Goal: Task Accomplishment & Management: Use online tool/utility

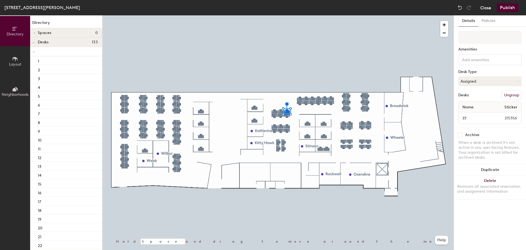
click at [482, 8] on button "Close" at bounding box center [486, 7] width 11 height 9
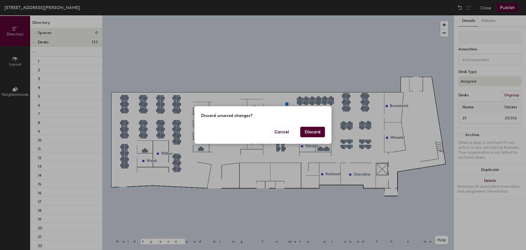
click at [320, 133] on button "Discard" at bounding box center [312, 132] width 25 height 10
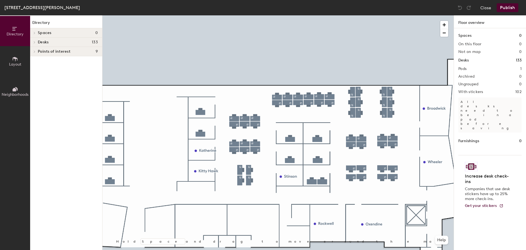
click at [330, 15] on div at bounding box center [278, 15] width 351 height 0
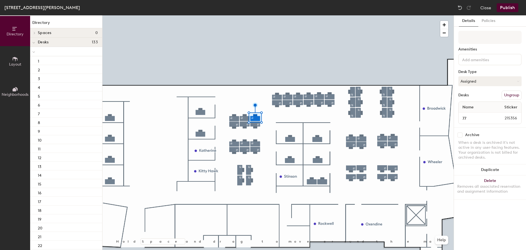
click at [479, 8] on div "Close Publish" at bounding box center [489, 7] width 66 height 9
click at [481, 8] on button "Close" at bounding box center [486, 7] width 11 height 9
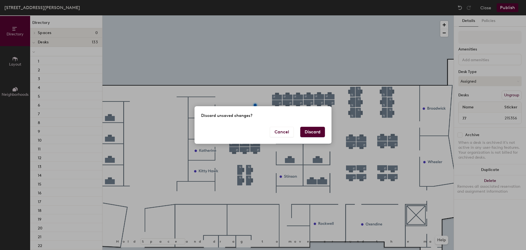
click at [306, 130] on button "Discard" at bounding box center [312, 132] width 25 height 10
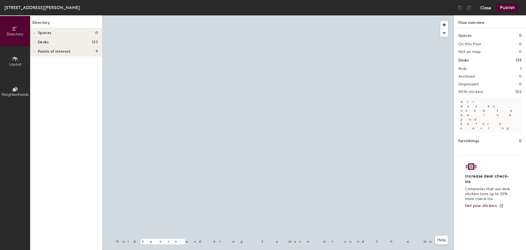
click at [491, 7] on button "Close" at bounding box center [486, 7] width 11 height 9
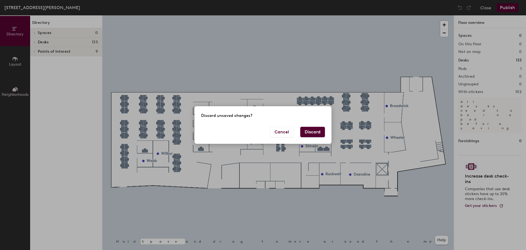
click at [306, 126] on div "Discard unsaved changes?" at bounding box center [263, 116] width 137 height 21
click at [306, 132] on button "Discard" at bounding box center [312, 132] width 25 height 10
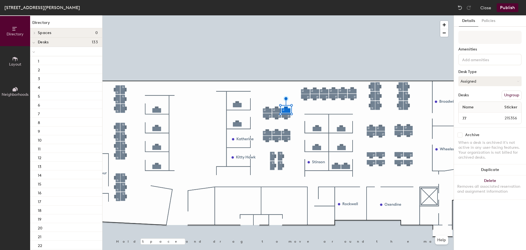
click at [495, 119] on span "215356" at bounding box center [506, 118] width 29 height 6
click at [487, 6] on button "Close" at bounding box center [486, 7] width 11 height 9
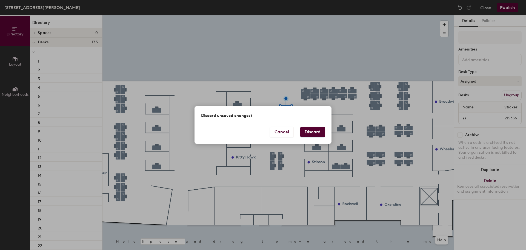
click at [313, 134] on button "Discard" at bounding box center [312, 132] width 25 height 10
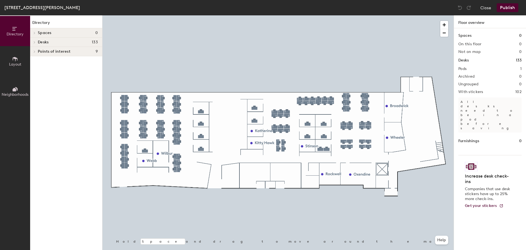
click at [33, 38] on div at bounding box center [33, 42] width 7 height 9
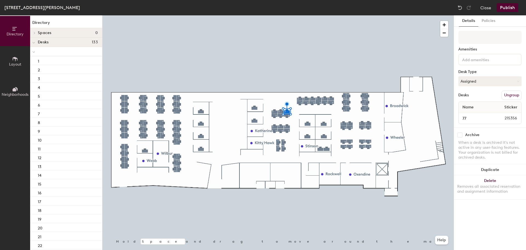
click at [500, 119] on span "215356" at bounding box center [506, 118] width 29 height 6
drag, startPoint x: 515, startPoint y: 113, endPoint x: 514, endPoint y: 102, distance: 11.8
click at [515, 111] on div "Name Sticker 77 215356" at bounding box center [490, 112] width 63 height 22
click at [514, 102] on div "Name Sticker" at bounding box center [490, 107] width 63 height 11
click at [471, 79] on button "Assigned" at bounding box center [490, 81] width 63 height 10
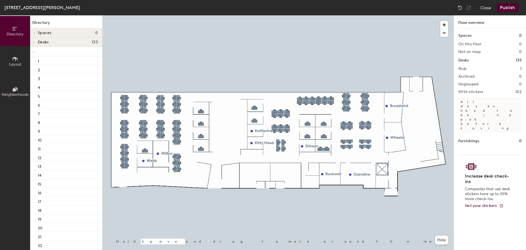
click at [10, 55] on button "Layout" at bounding box center [15, 61] width 30 height 30
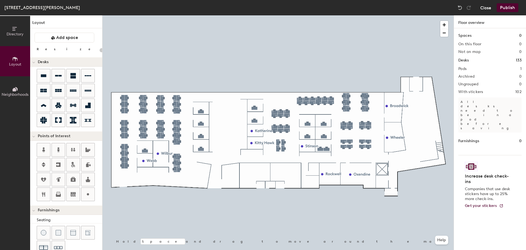
click at [489, 8] on button "Close" at bounding box center [486, 7] width 11 height 9
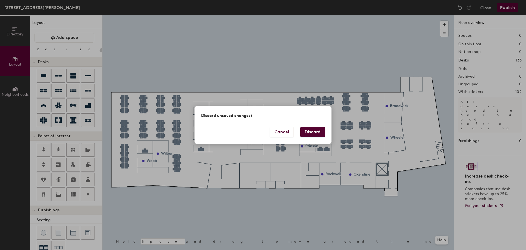
click at [308, 134] on button "Discard" at bounding box center [312, 132] width 25 height 10
type input "20"
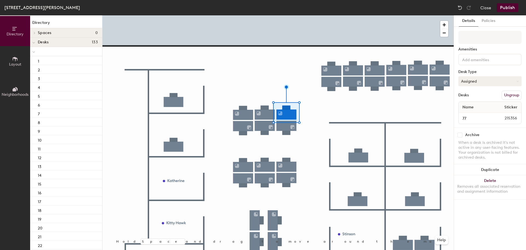
click at [494, 78] on button "Assigned" at bounding box center [490, 81] width 63 height 10
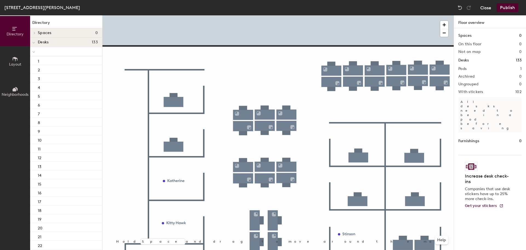
drag, startPoint x: 480, startPoint y: 5, endPoint x: 484, endPoint y: 7, distance: 4.5
click at [484, 7] on div "Close Publish" at bounding box center [489, 7] width 66 height 9
click at [484, 7] on button "Close" at bounding box center [486, 7] width 11 height 9
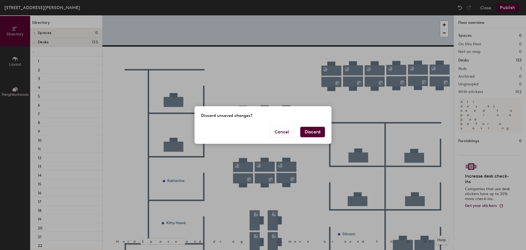
click at [320, 134] on button "Discard" at bounding box center [312, 132] width 25 height 10
